Goal: Obtain resource: Download file/media

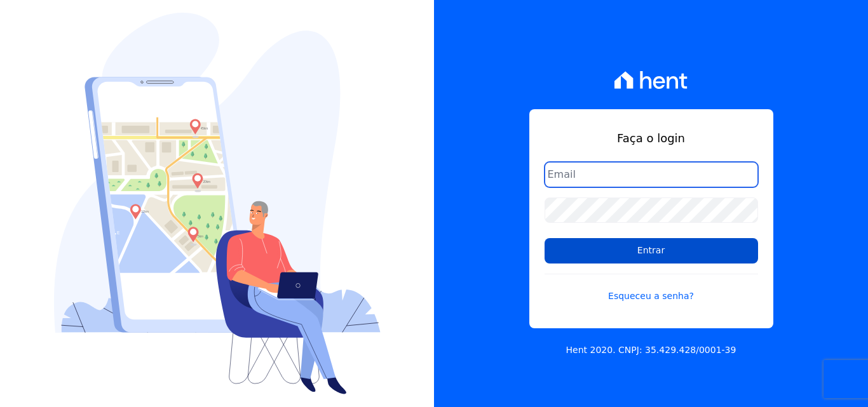
type input "[EMAIL_ADDRESS][DOMAIN_NAME]"
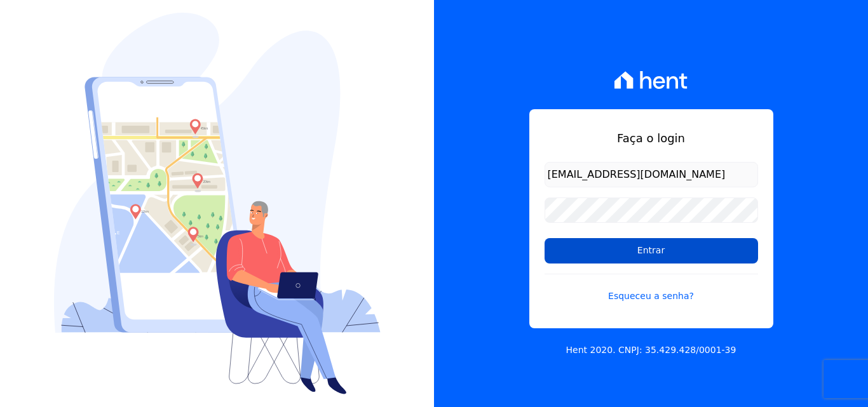
click at [612, 250] on input "Entrar" at bounding box center [652, 250] width 214 height 25
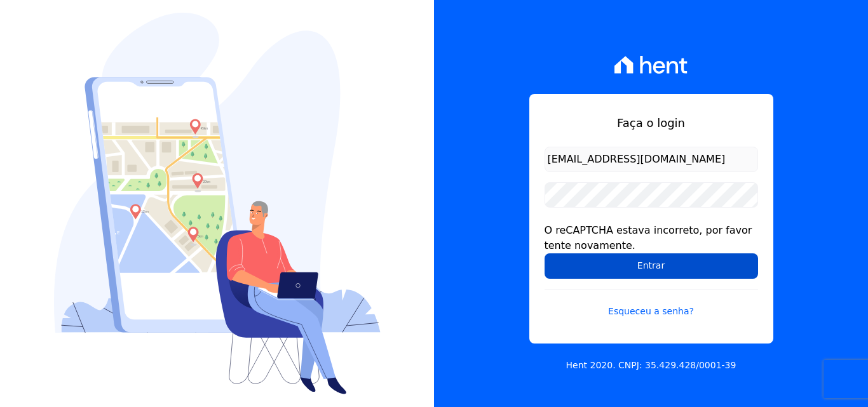
click at [641, 267] on input "Entrar" at bounding box center [652, 266] width 214 height 25
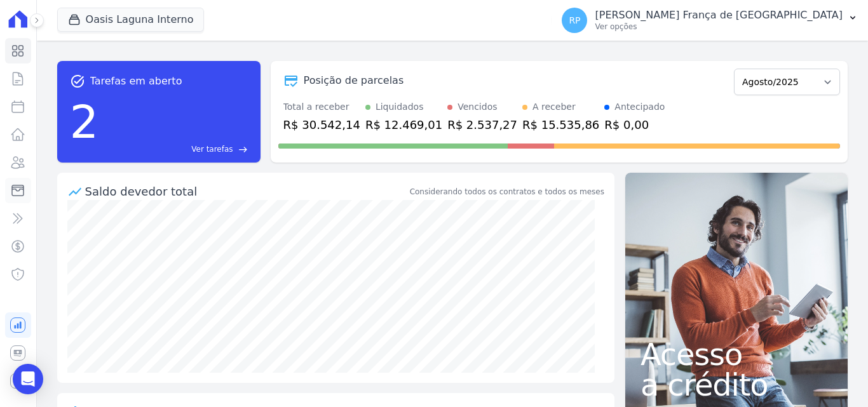
click at [24, 190] on icon at bounding box center [17, 191] width 11 height 11
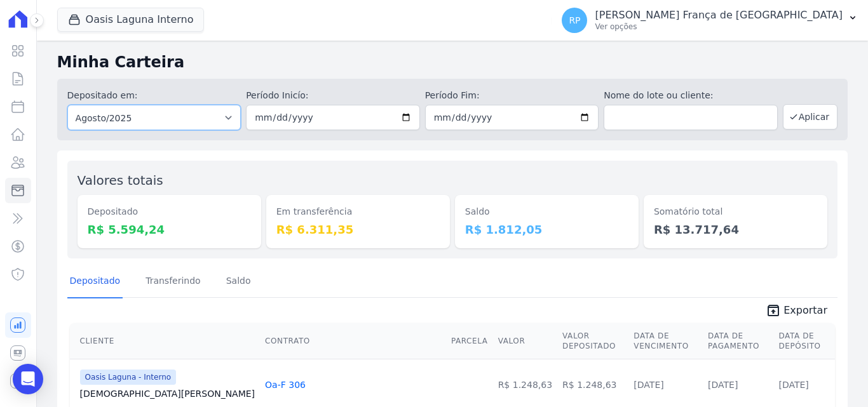
click at [185, 116] on select "Todos os meses Janeiro/2020 Fevereiro/2020 Março/2020 Abril/2020 Maio/2020 Junh…" at bounding box center [154, 117] width 174 height 25
click at [151, 112] on select "Todos os meses Janeiro/2020 Fevereiro/2020 Março/2020 Abril/2020 Maio/2020 Junh…" at bounding box center [154, 117] width 174 height 25
select select "all"
click at [67, 105] on select "Todos os meses Janeiro/2020 Fevereiro/2020 Março/2020 Abril/2020 Maio/2020 Junh…" at bounding box center [154, 117] width 174 height 25
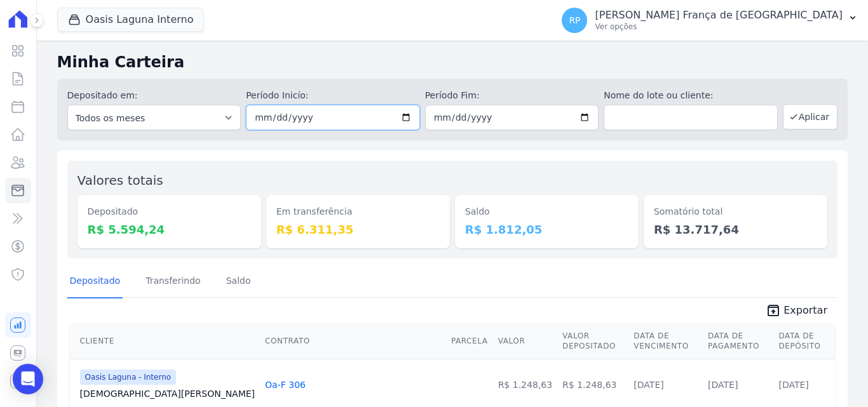
click at [398, 116] on input "date" at bounding box center [333, 117] width 174 height 25
type input "[DATE]"
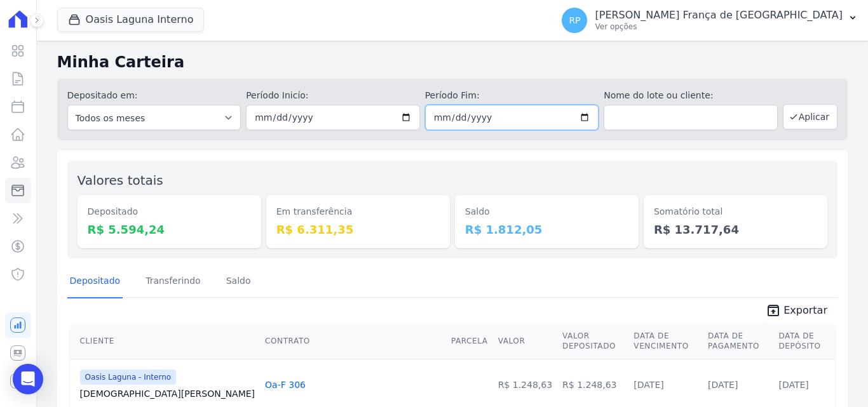
click at [576, 117] on input "date" at bounding box center [512, 117] width 174 height 25
type input "[DATE]"
click at [795, 123] on button "Aplicar" at bounding box center [810, 116] width 55 height 25
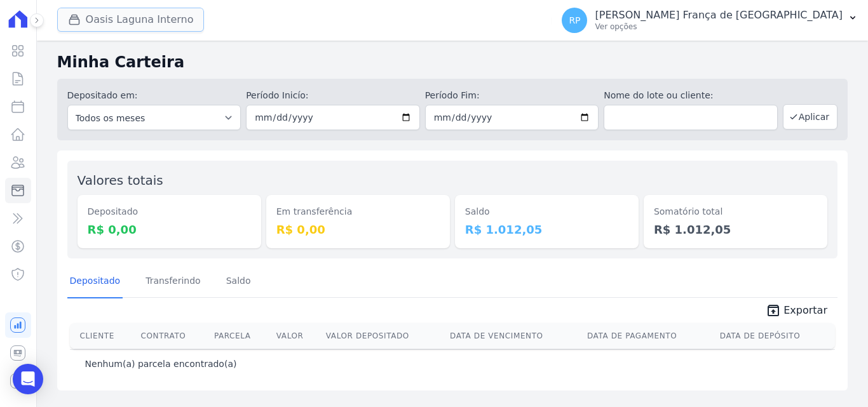
click at [119, 15] on button "Oasis Laguna Interno" at bounding box center [130, 20] width 147 height 24
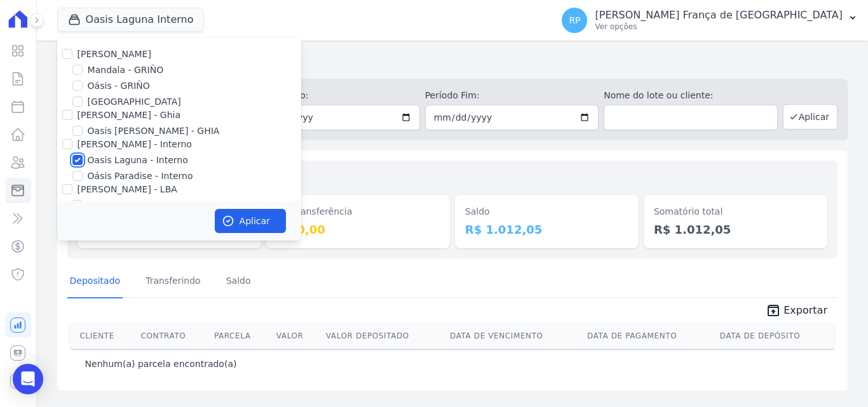
click at [74, 161] on input "Oasis Laguna - Interno" at bounding box center [77, 160] width 10 height 10
checkbox input "false"
click at [72, 86] on input "Oásis - GRIÑO" at bounding box center [77, 86] width 10 height 10
checkbox input "true"
click at [224, 217] on icon "button" at bounding box center [228, 221] width 13 height 13
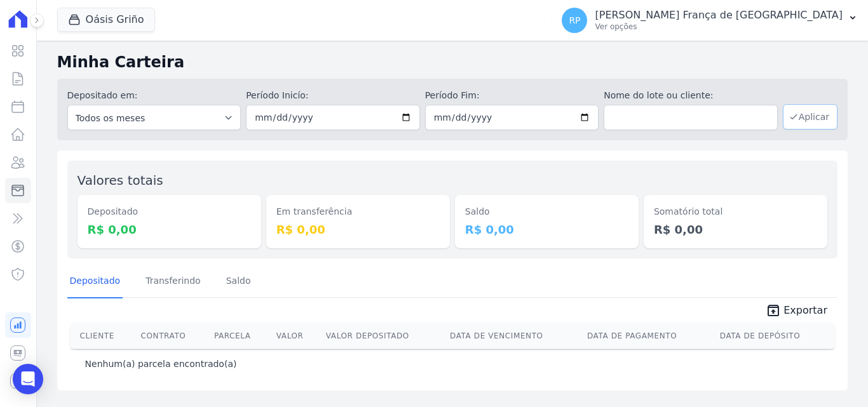
click at [804, 112] on button "Aplicar" at bounding box center [810, 116] width 55 height 25
click at [104, 32] on span "Oásis Griño" at bounding box center [106, 20] width 98 height 25
click at [101, 26] on button "Oásis Griño" at bounding box center [106, 20] width 98 height 24
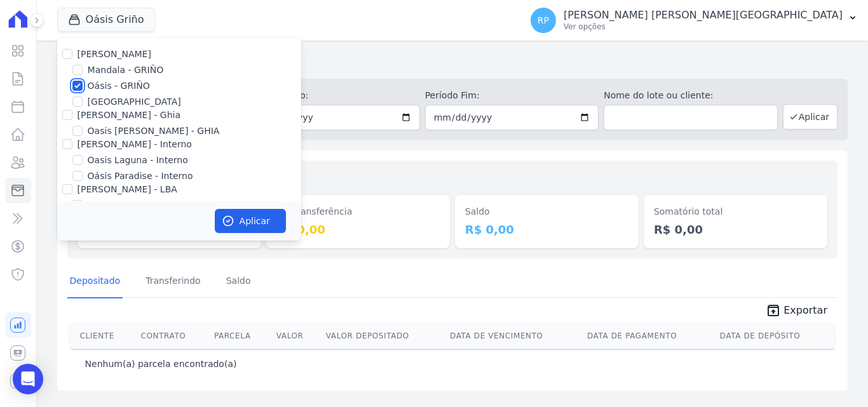
click at [76, 83] on input "Oásis - GRIÑO" at bounding box center [77, 86] width 10 height 10
checkbox input "false"
click at [67, 111] on input "[PERSON_NAME] - Ghia" at bounding box center [67, 115] width 10 height 10
checkbox input "true"
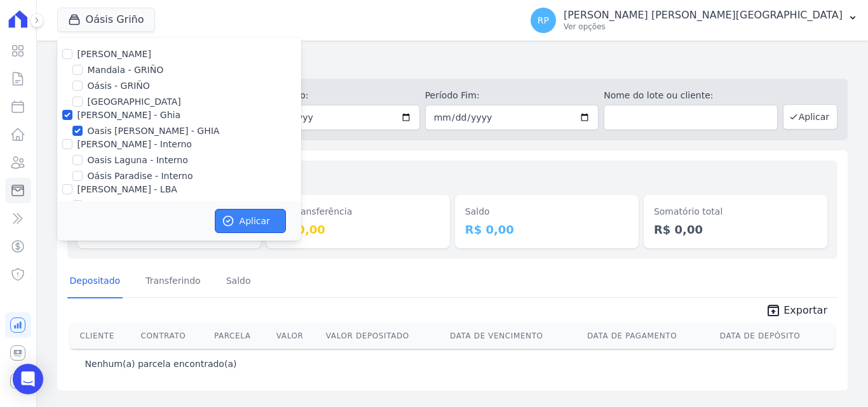
click at [236, 215] on button "Aplicar" at bounding box center [250, 221] width 71 height 24
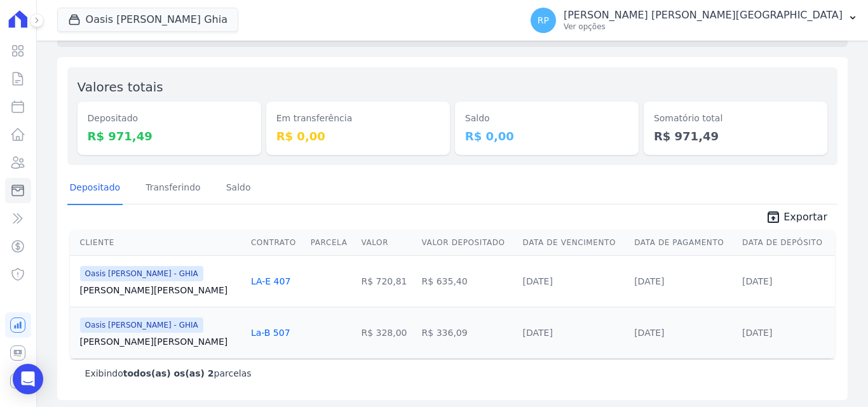
scroll to position [97, 0]
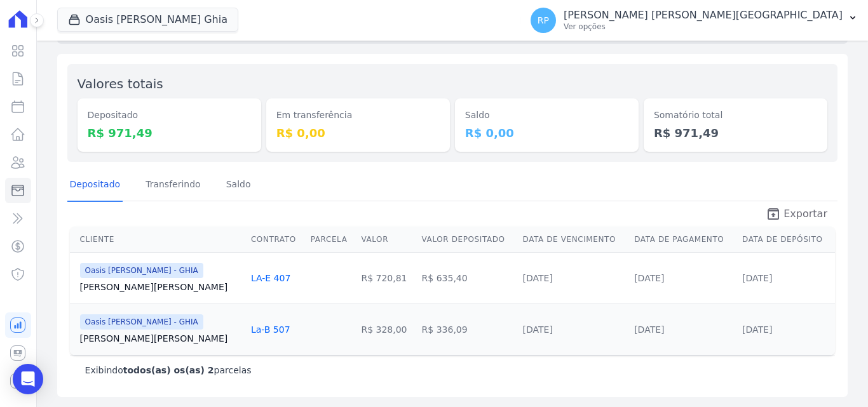
click at [773, 219] on icon "unarchive" at bounding box center [773, 214] width 15 height 15
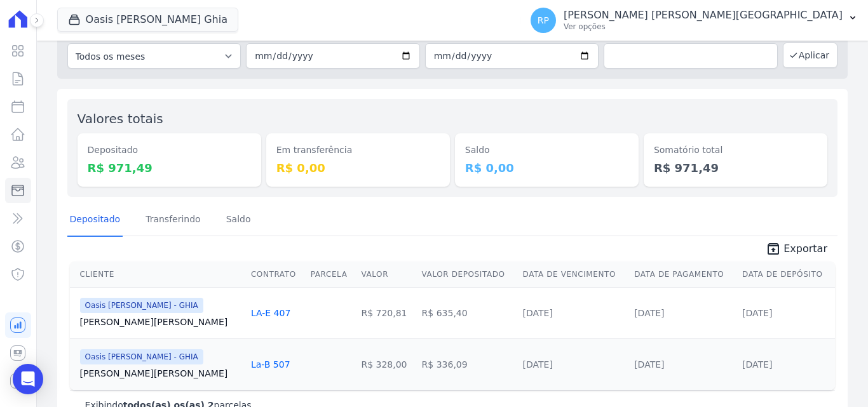
scroll to position [33, 0]
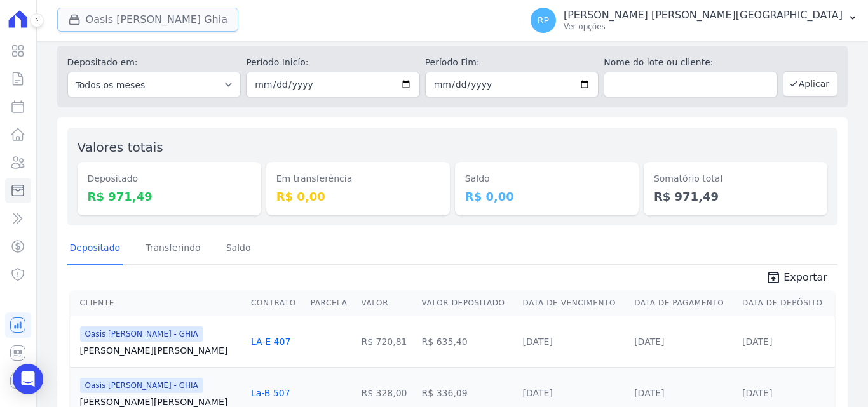
click at [109, 16] on button "Oasis [PERSON_NAME] Ghia" at bounding box center [147, 20] width 181 height 24
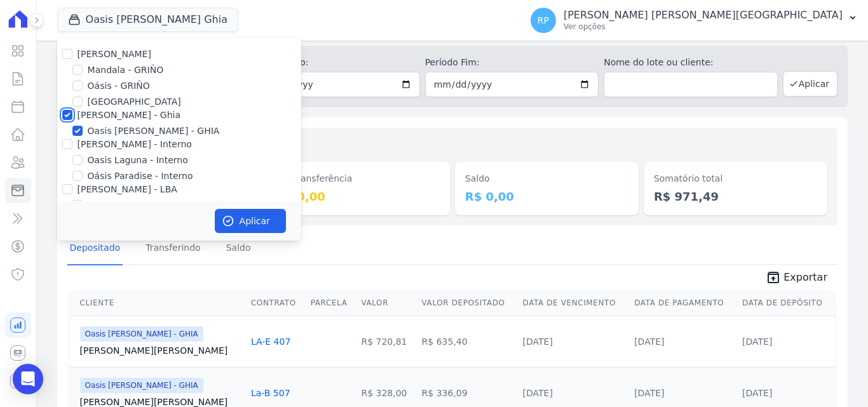
click at [70, 113] on input "[PERSON_NAME] - Ghia" at bounding box center [67, 115] width 10 height 10
checkbox input "false"
click at [69, 147] on input "[PERSON_NAME] - Interno" at bounding box center [67, 144] width 10 height 10
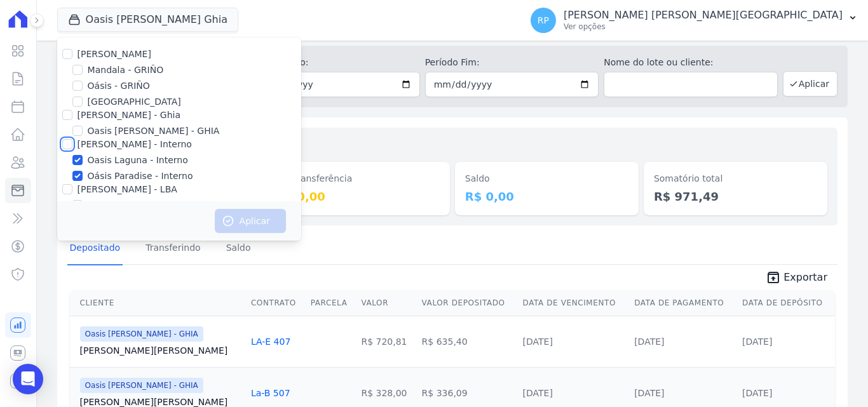
checkbox input "true"
click at [256, 231] on button "Aplicar" at bounding box center [250, 221] width 71 height 24
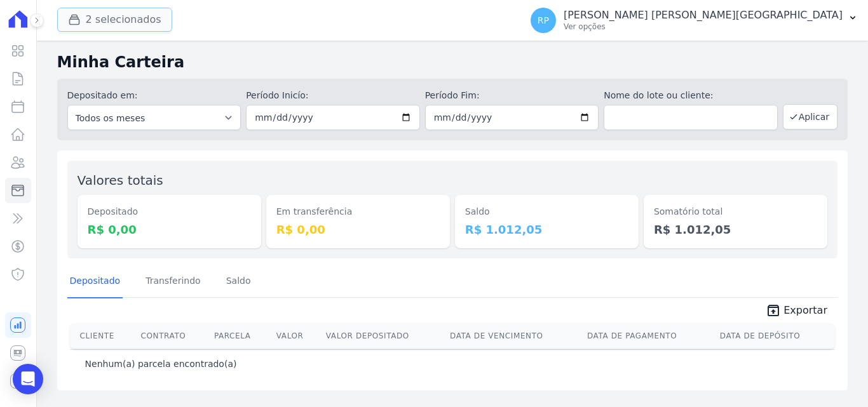
click at [79, 12] on button "2 selecionados" at bounding box center [114, 20] width 115 height 24
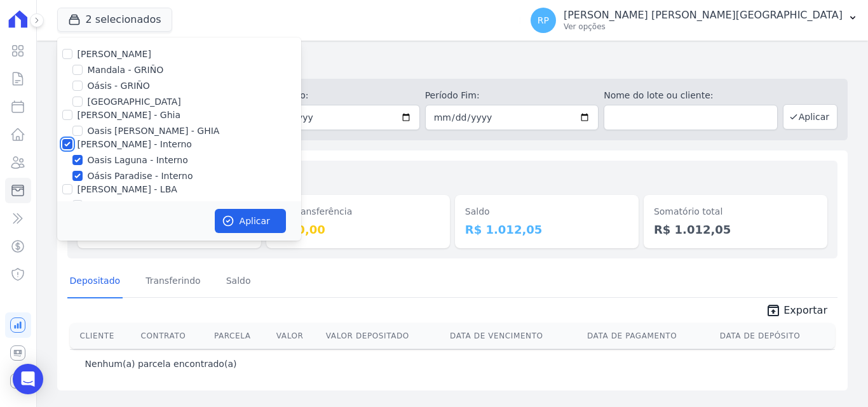
click at [67, 142] on input "[PERSON_NAME] - Interno" at bounding box center [67, 144] width 10 height 10
checkbox input "false"
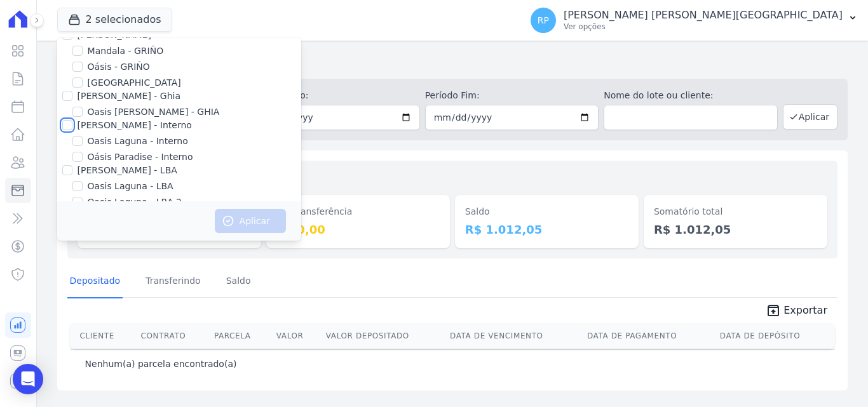
scroll to position [37, 0]
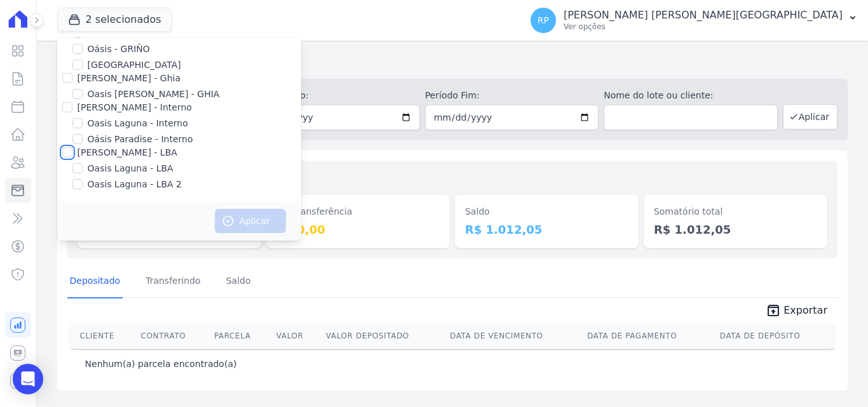
click at [65, 150] on input "[PERSON_NAME] - LBA" at bounding box center [67, 152] width 10 height 10
checkbox input "true"
click at [247, 220] on button "Aplicar" at bounding box center [250, 221] width 71 height 24
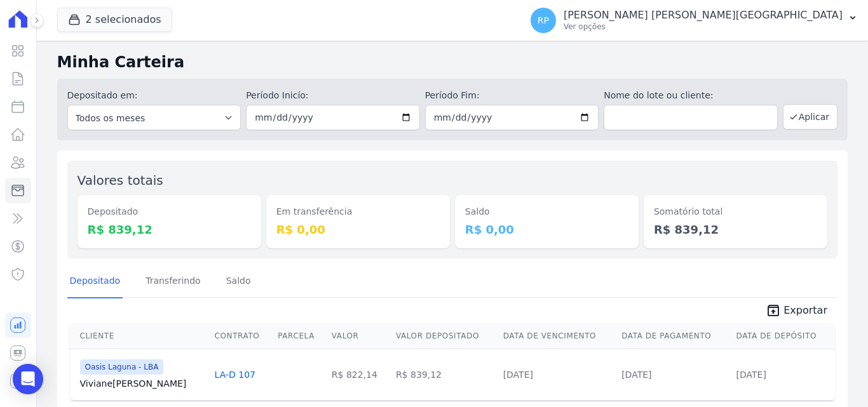
scroll to position [45, 0]
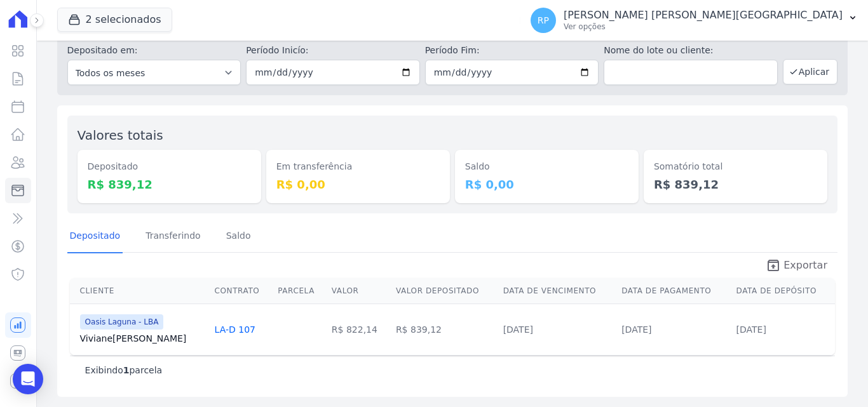
click at [790, 266] on span "Exportar" at bounding box center [806, 265] width 44 height 15
click at [111, 18] on button "2 selecionados" at bounding box center [114, 20] width 115 height 24
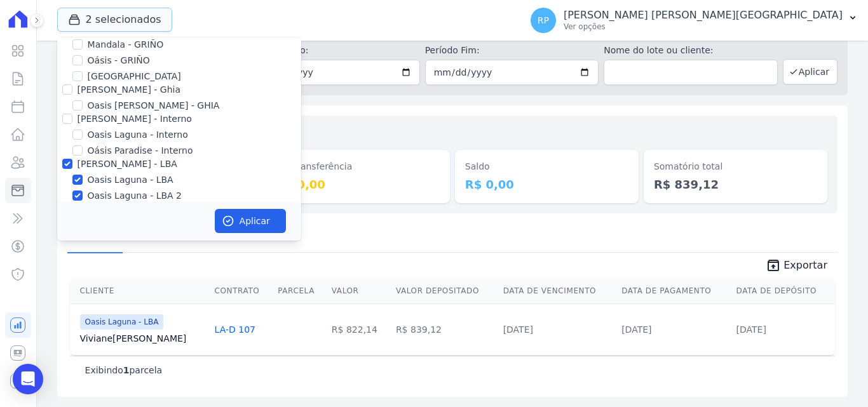
scroll to position [37, 0]
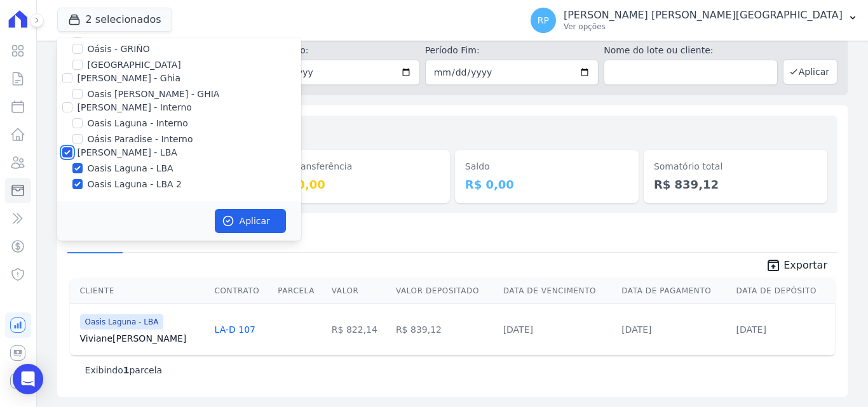
click at [65, 151] on input "[PERSON_NAME] - LBA" at bounding box center [67, 152] width 10 height 10
checkbox input "false"
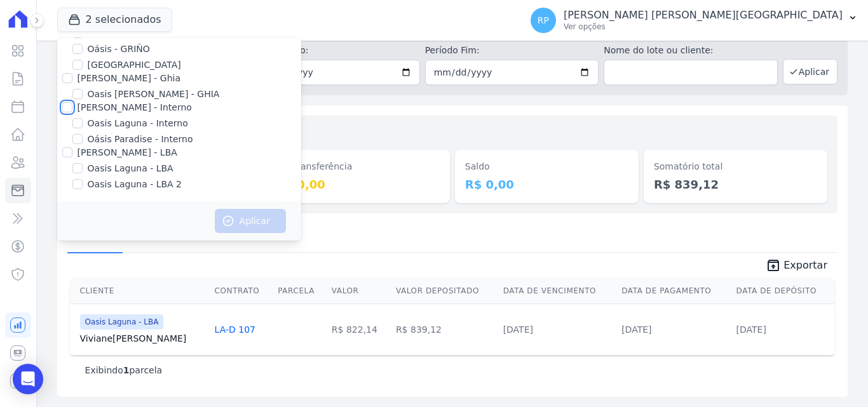
click at [68, 110] on input "[PERSON_NAME] - Interno" at bounding box center [67, 107] width 10 height 10
checkbox input "true"
click at [241, 221] on button "Aplicar" at bounding box center [250, 221] width 71 height 24
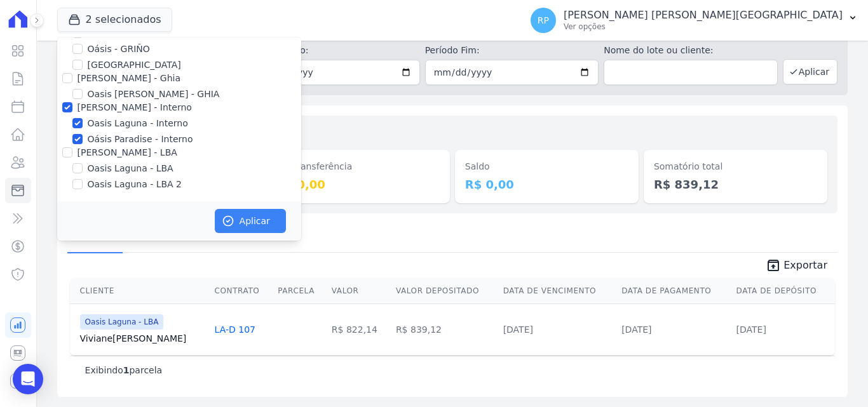
scroll to position [34, 0]
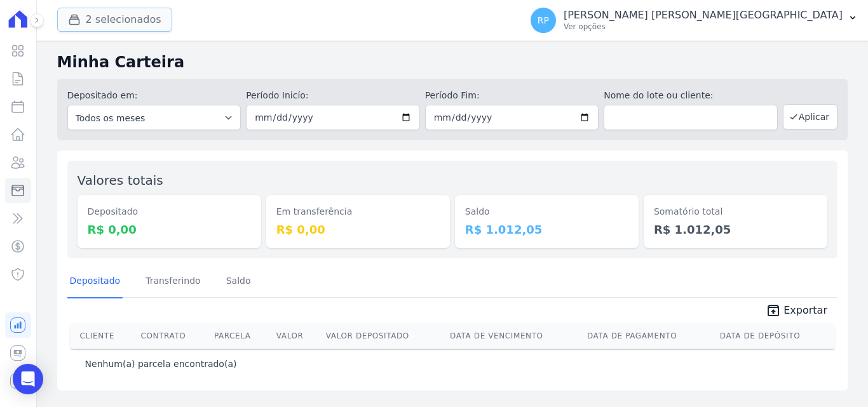
click at [101, 20] on button "2 selecionados" at bounding box center [114, 20] width 115 height 24
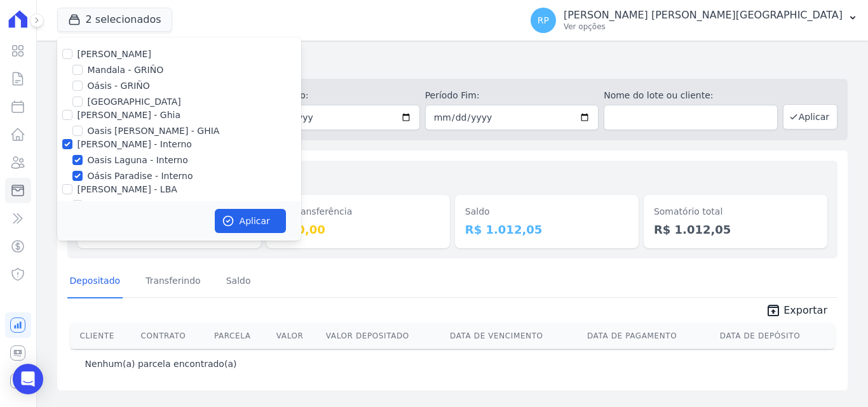
click at [73, 138] on div "[PERSON_NAME] - Interno" at bounding box center [179, 144] width 244 height 13
click at [66, 142] on input "[PERSON_NAME] - Interno" at bounding box center [67, 144] width 10 height 10
checkbox input "false"
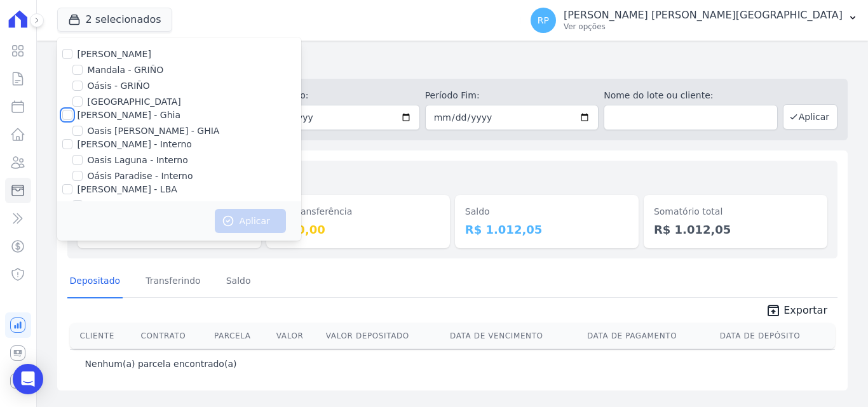
click at [64, 113] on input "[PERSON_NAME] - Ghia" at bounding box center [67, 115] width 10 height 10
checkbox input "true"
click at [232, 211] on button "Aplicar" at bounding box center [250, 221] width 71 height 24
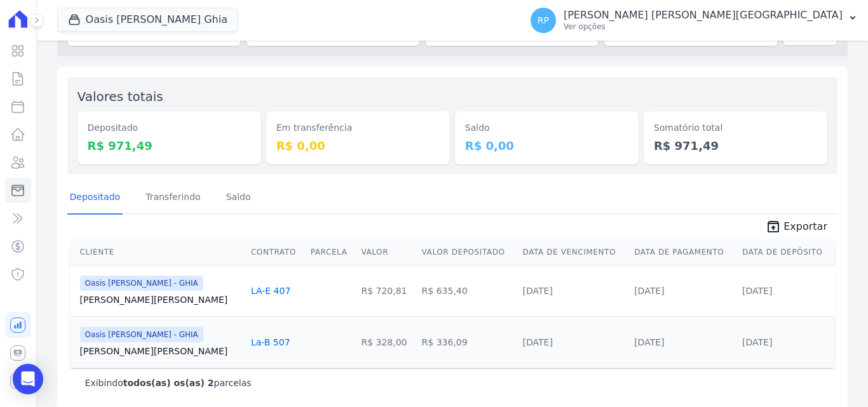
scroll to position [97, 0]
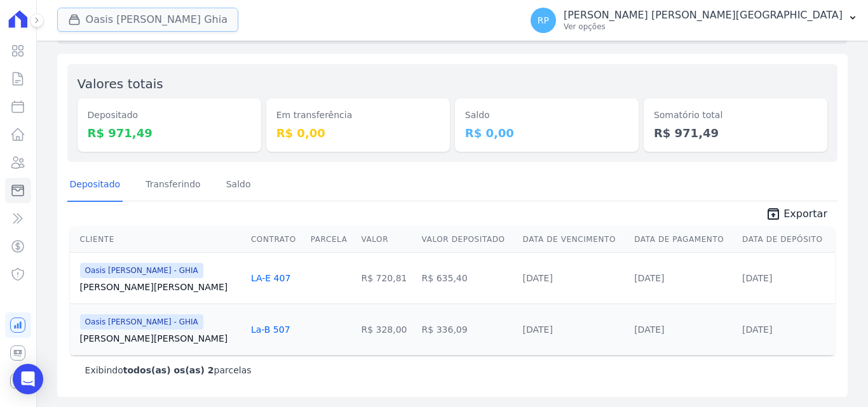
click at [162, 28] on button "Oasis [PERSON_NAME] Ghia" at bounding box center [147, 20] width 181 height 24
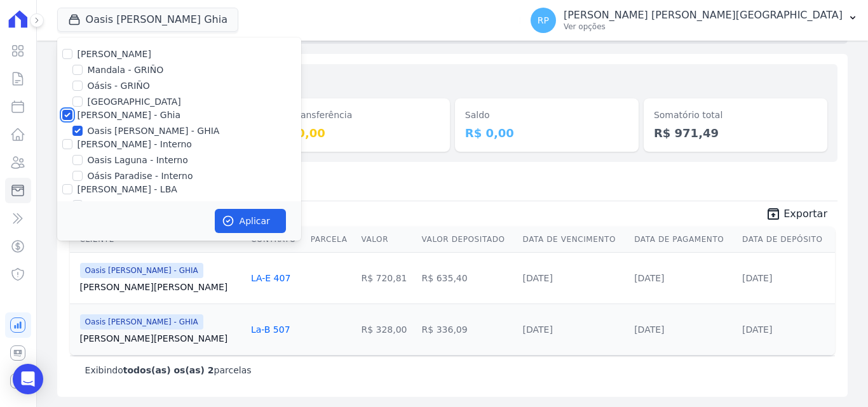
click at [69, 113] on input "[PERSON_NAME] - Ghia" at bounding box center [67, 115] width 10 height 10
checkbox input "false"
click at [85, 86] on div "Oásis - GRIÑO" at bounding box center [179, 85] width 244 height 13
click at [83, 84] on div "Oásis - GRIÑO" at bounding box center [179, 85] width 244 height 13
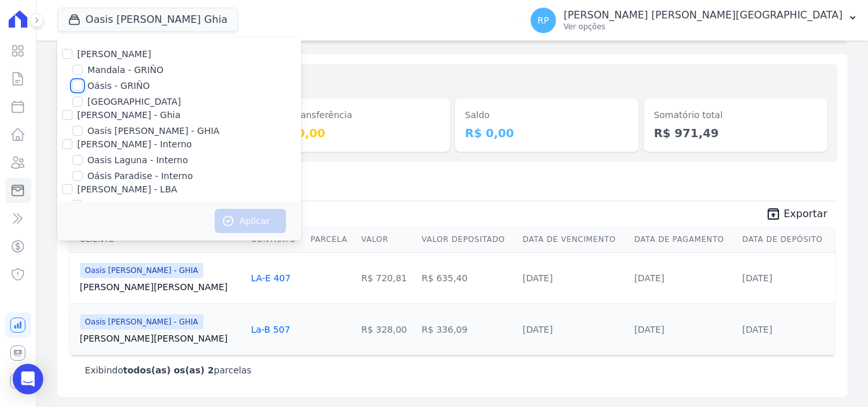
click at [82, 86] on input "Oásis - GRIÑO" at bounding box center [77, 86] width 10 height 10
checkbox input "true"
click at [262, 213] on button "Aplicar" at bounding box center [250, 221] width 71 height 24
